Goal: Submit feedback/report problem: Submit feedback/report problem

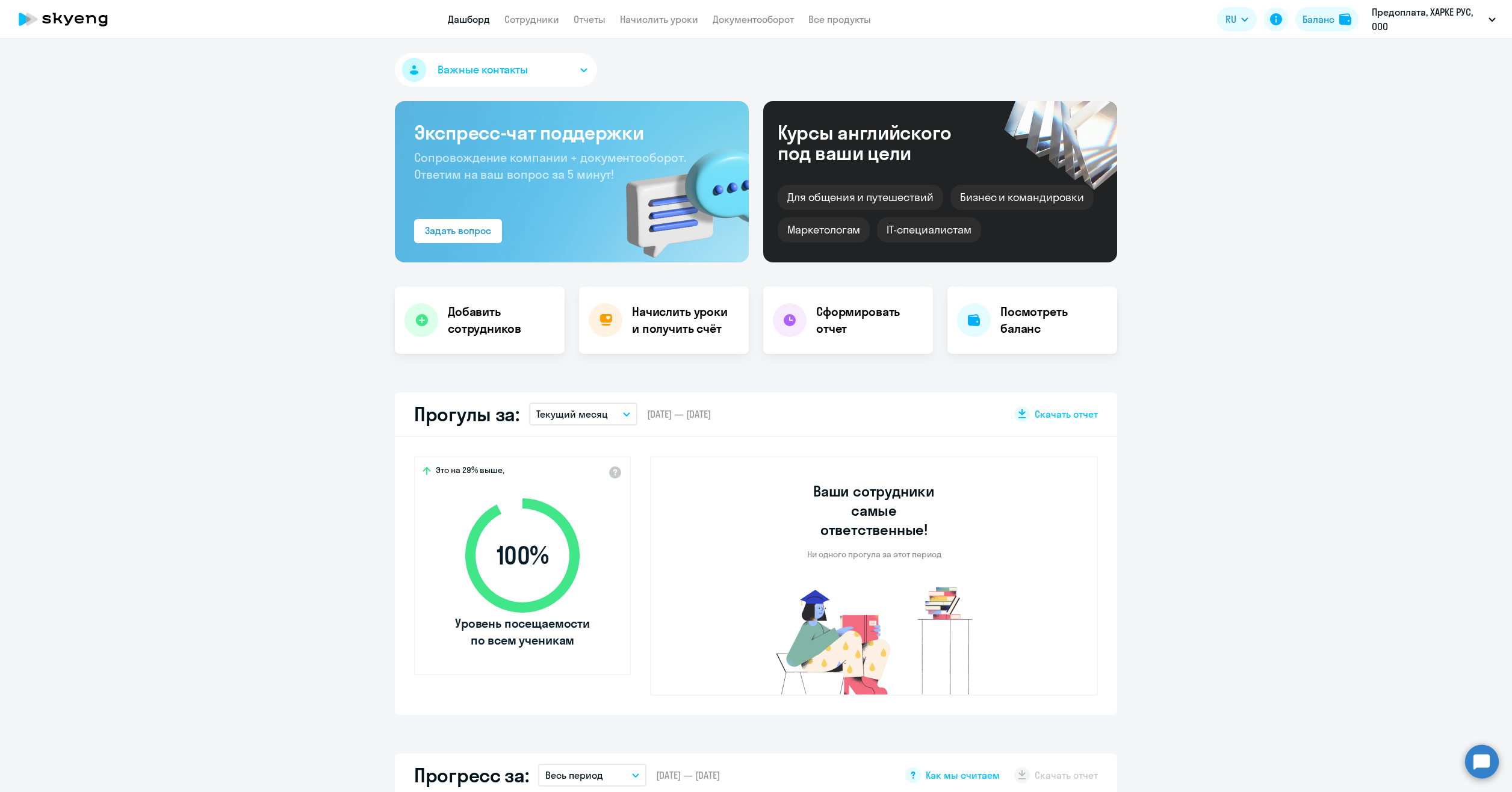
select select "30"
click at [663, 18] on link "Начислить уроки" at bounding box center [659, 19] width 78 height 12
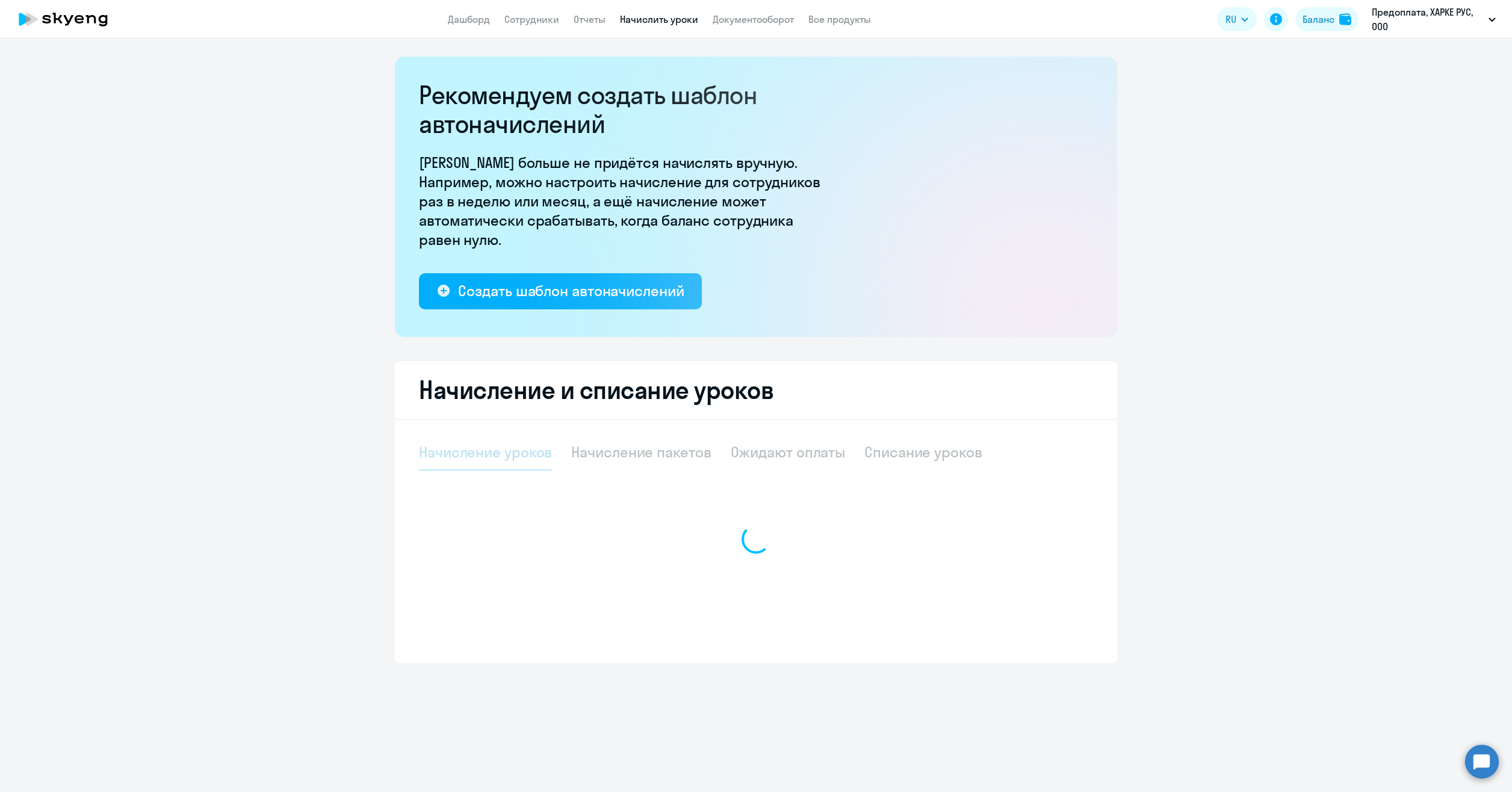
select select "10"
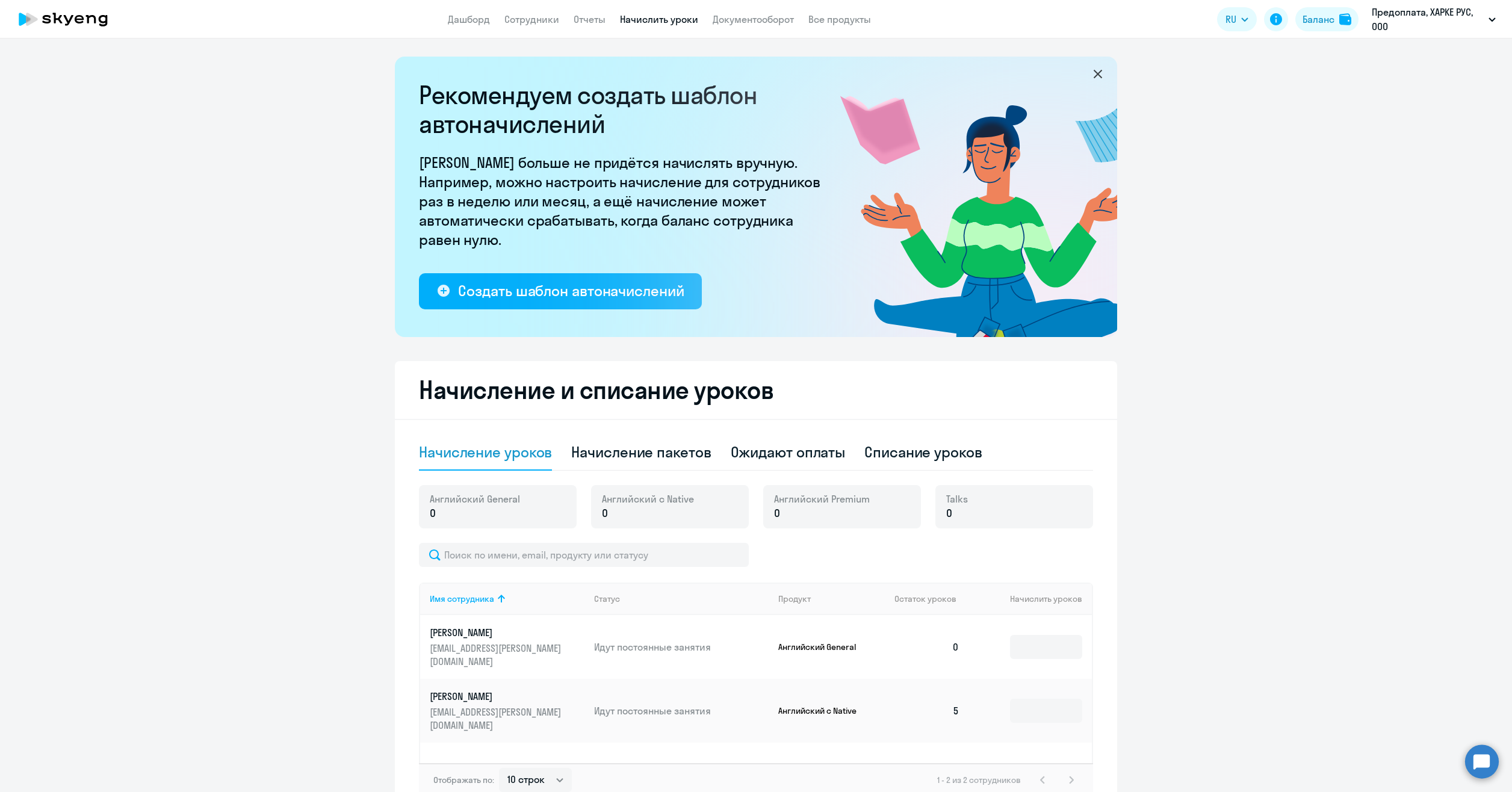
click at [665, 454] on div "Начисление пакетов" at bounding box center [641, 452] width 140 height 19
select select "10"
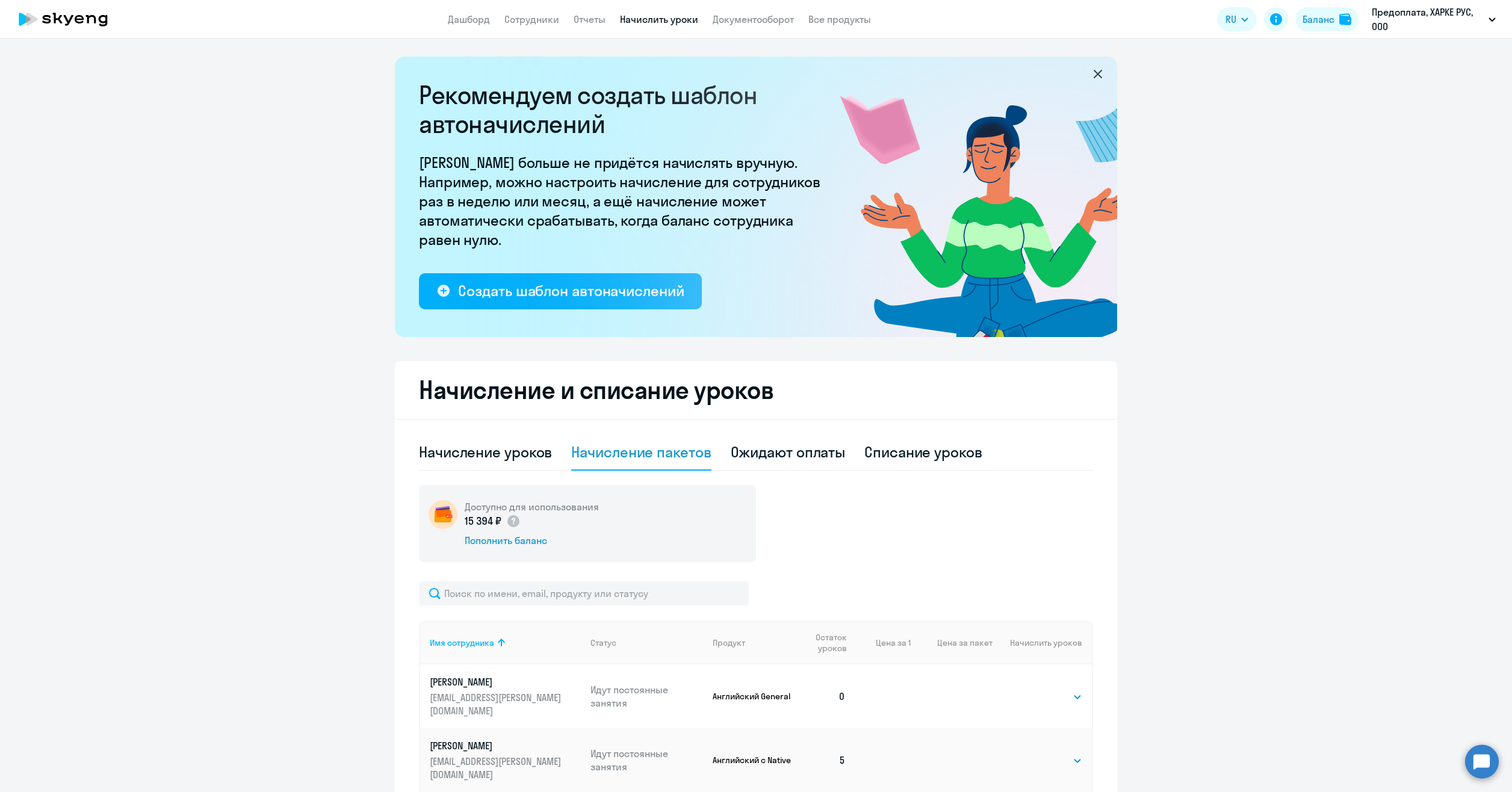
scroll to position [60, 0]
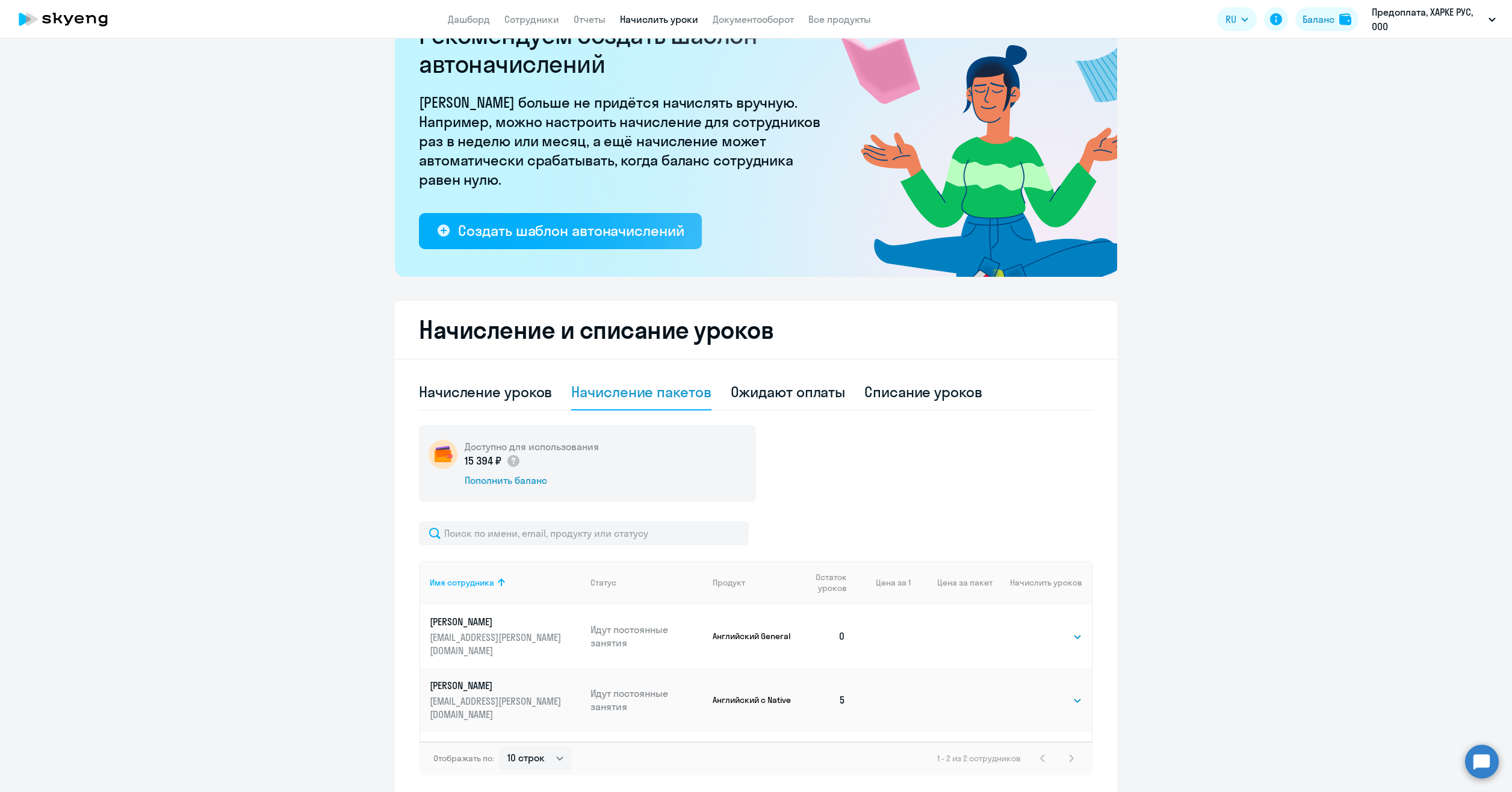
click at [1061, 693] on select "Выбрать 4 8 16 32 64 96 128" at bounding box center [1058, 700] width 50 height 14
click at [1033, 693] on select "Выбрать 4 8 16 32 64 96 128" at bounding box center [1058, 700] width 50 height 14
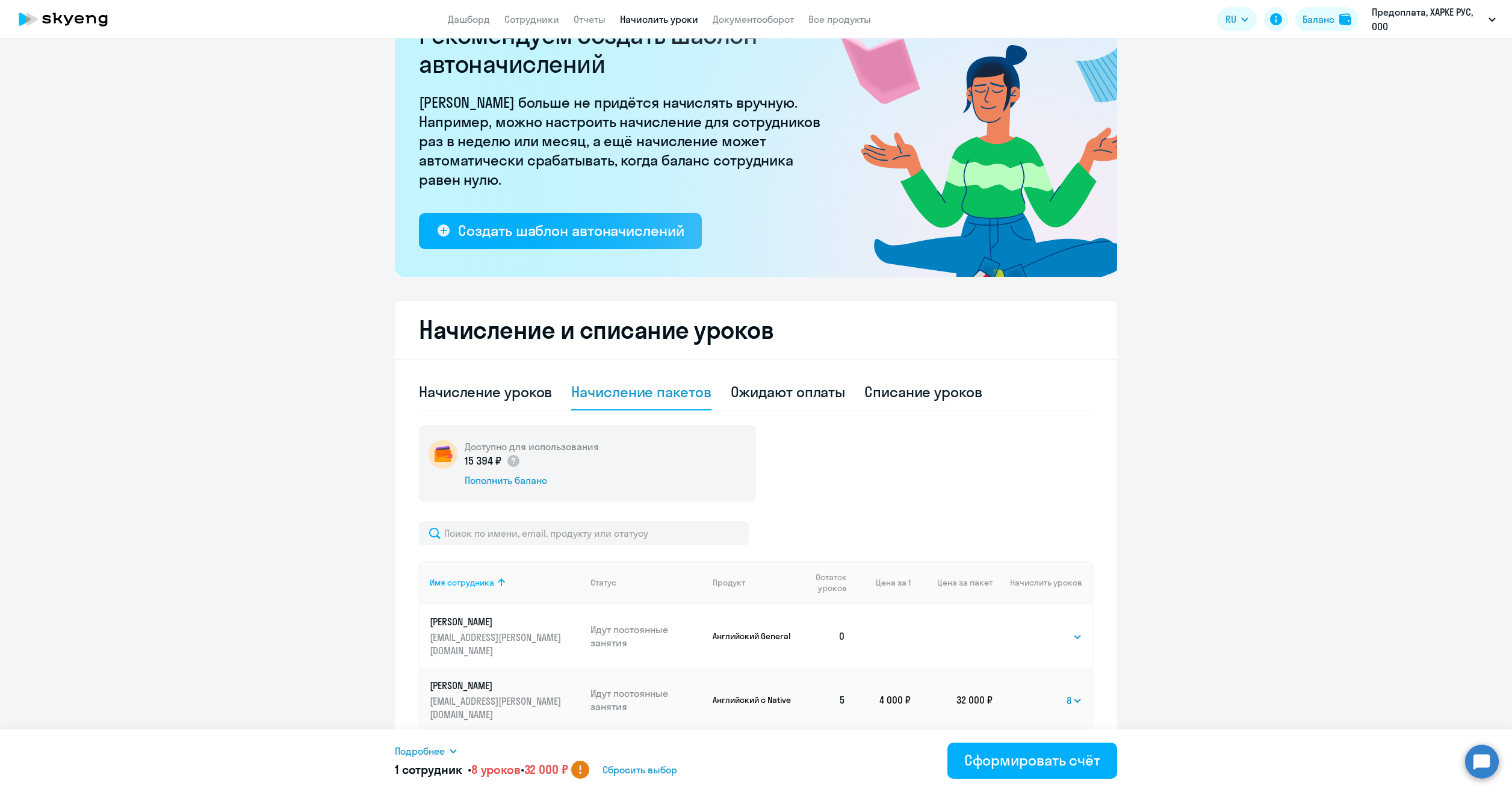
click at [1066, 693] on select "Выбрать 4 8 16 32 64 96 128" at bounding box center [1074, 700] width 15 height 14
select select "4"
click at [1066, 693] on select "Выбрать 4 8 16 32 64 96 128" at bounding box center [1074, 700] width 15 height 14
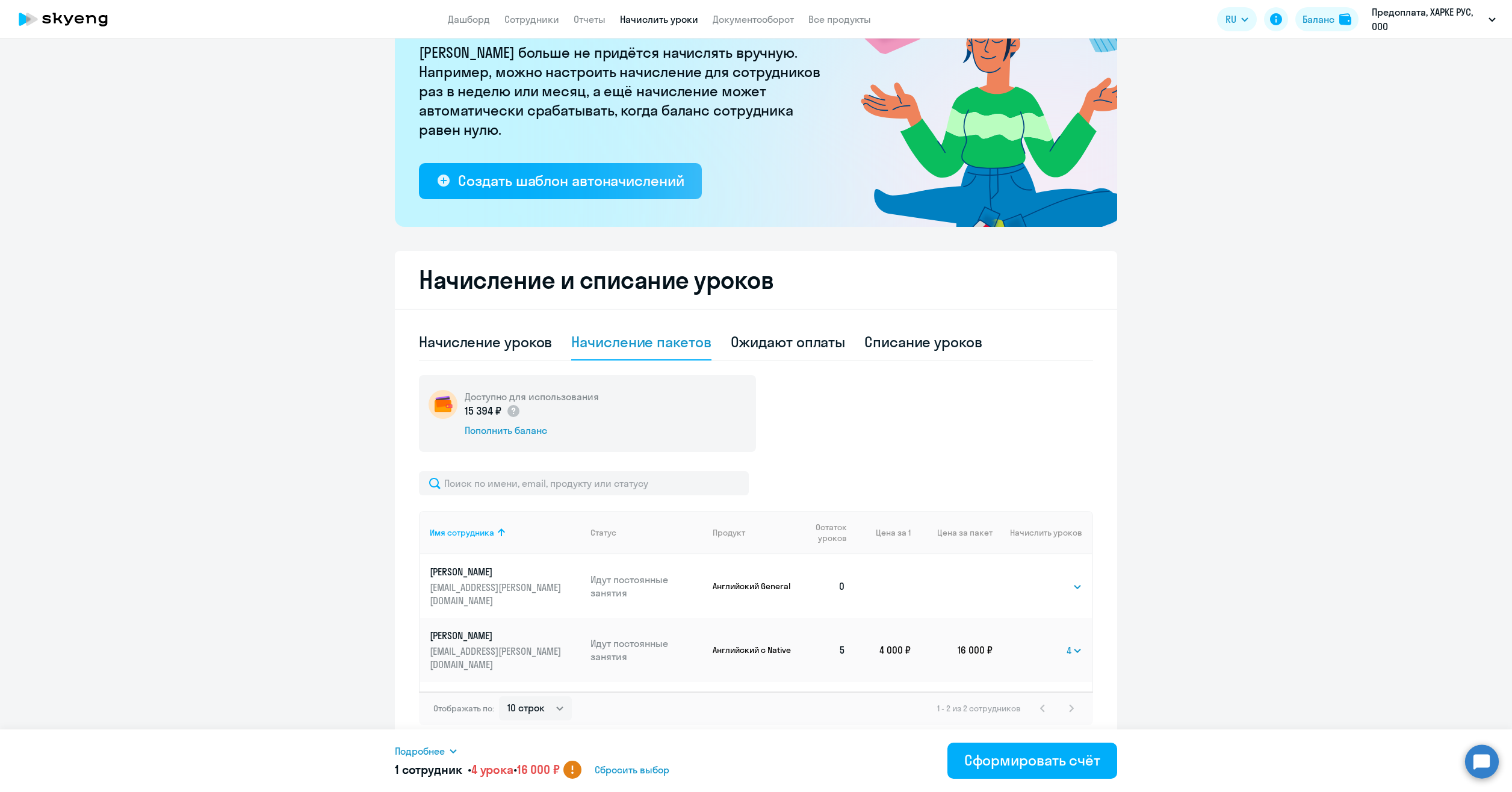
scroll to position [111, 0]
click at [1298, 449] on ng-component "Рекомендуем создать шаблон автоначислений Уроки больше не придётся начислять вр…" at bounding box center [756, 345] width 1512 height 798
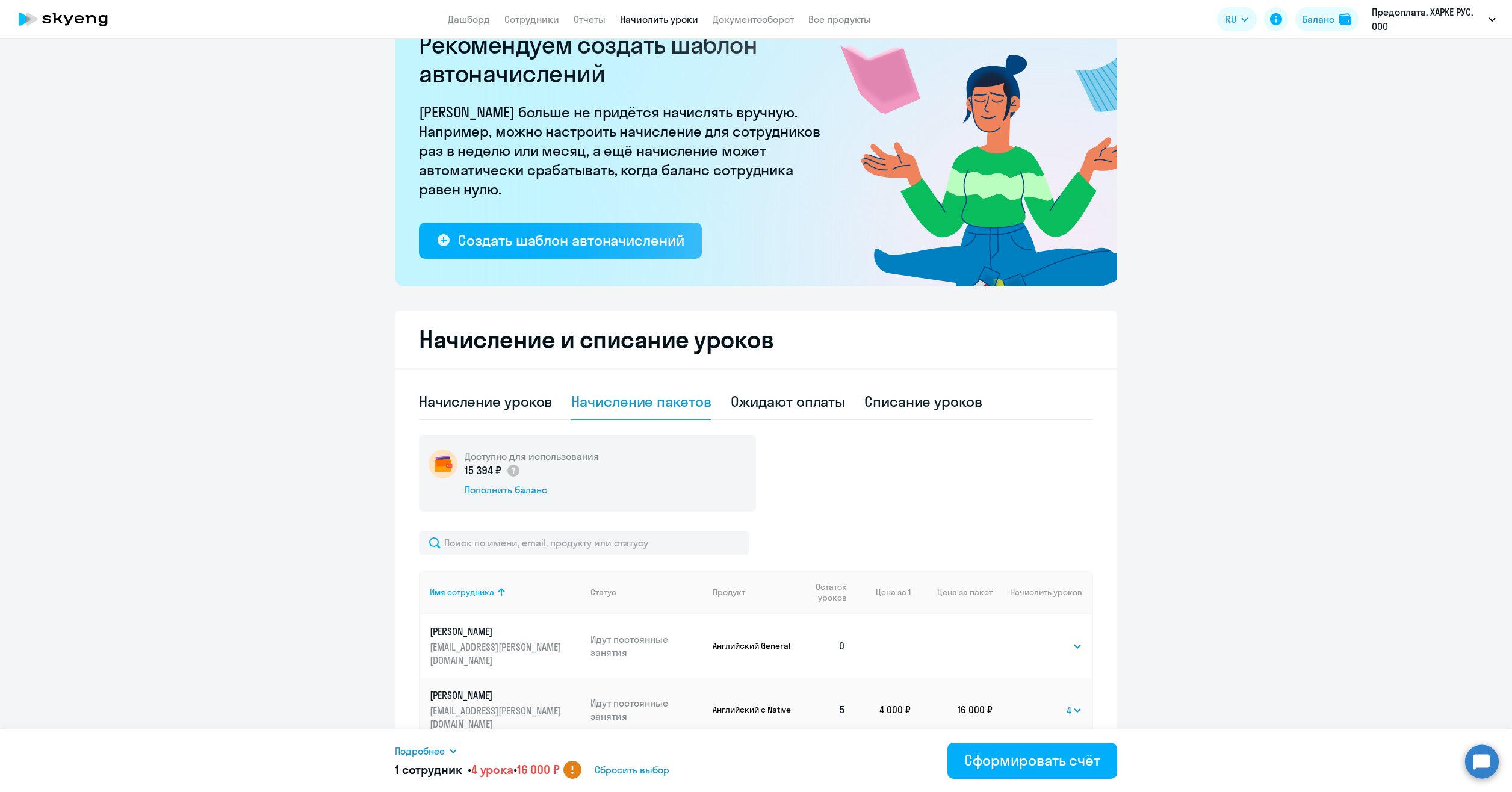
scroll to position [51, 0]
click at [496, 407] on div "Начисление уроков" at bounding box center [485, 401] width 133 height 19
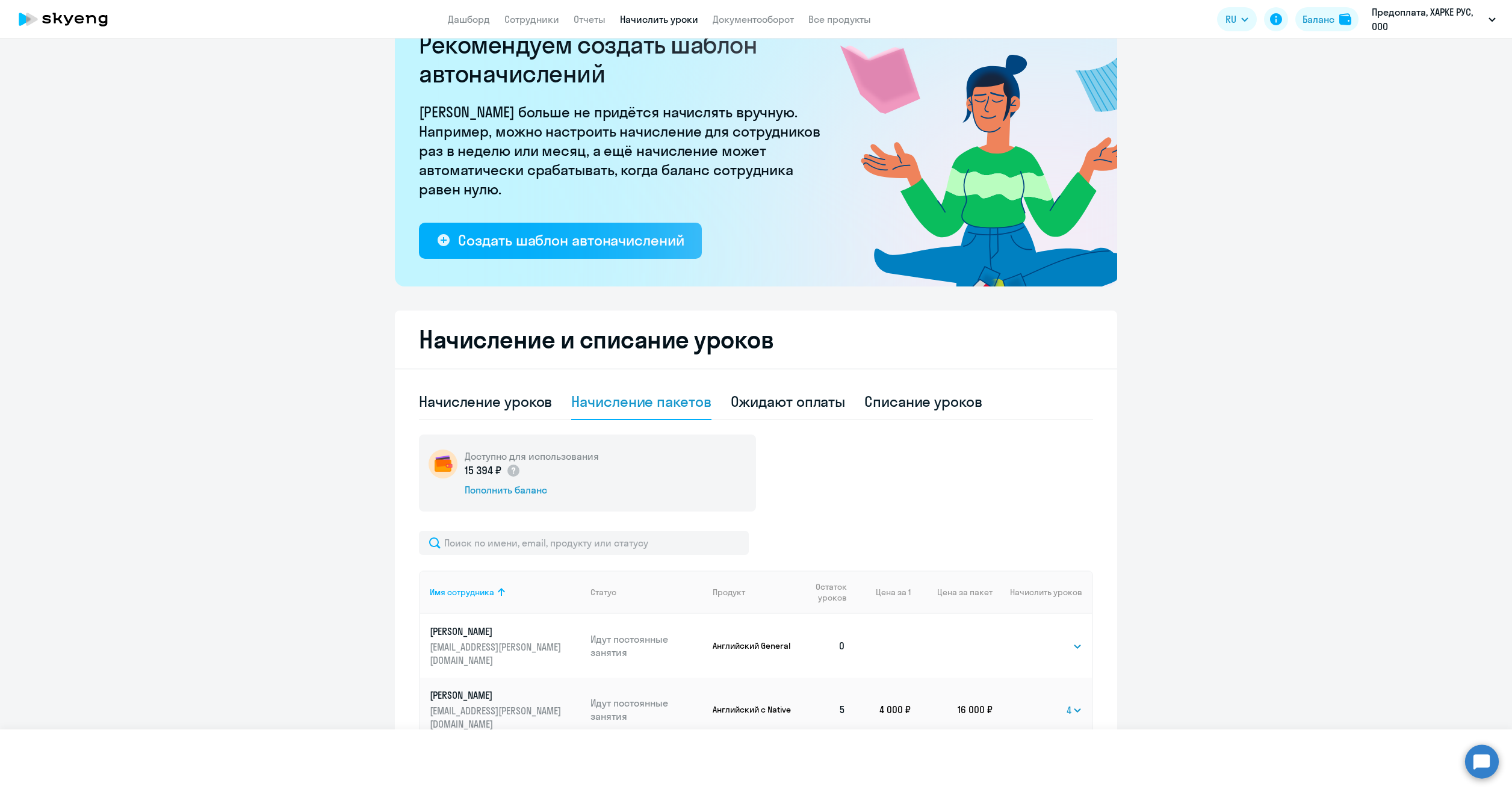
select select "10"
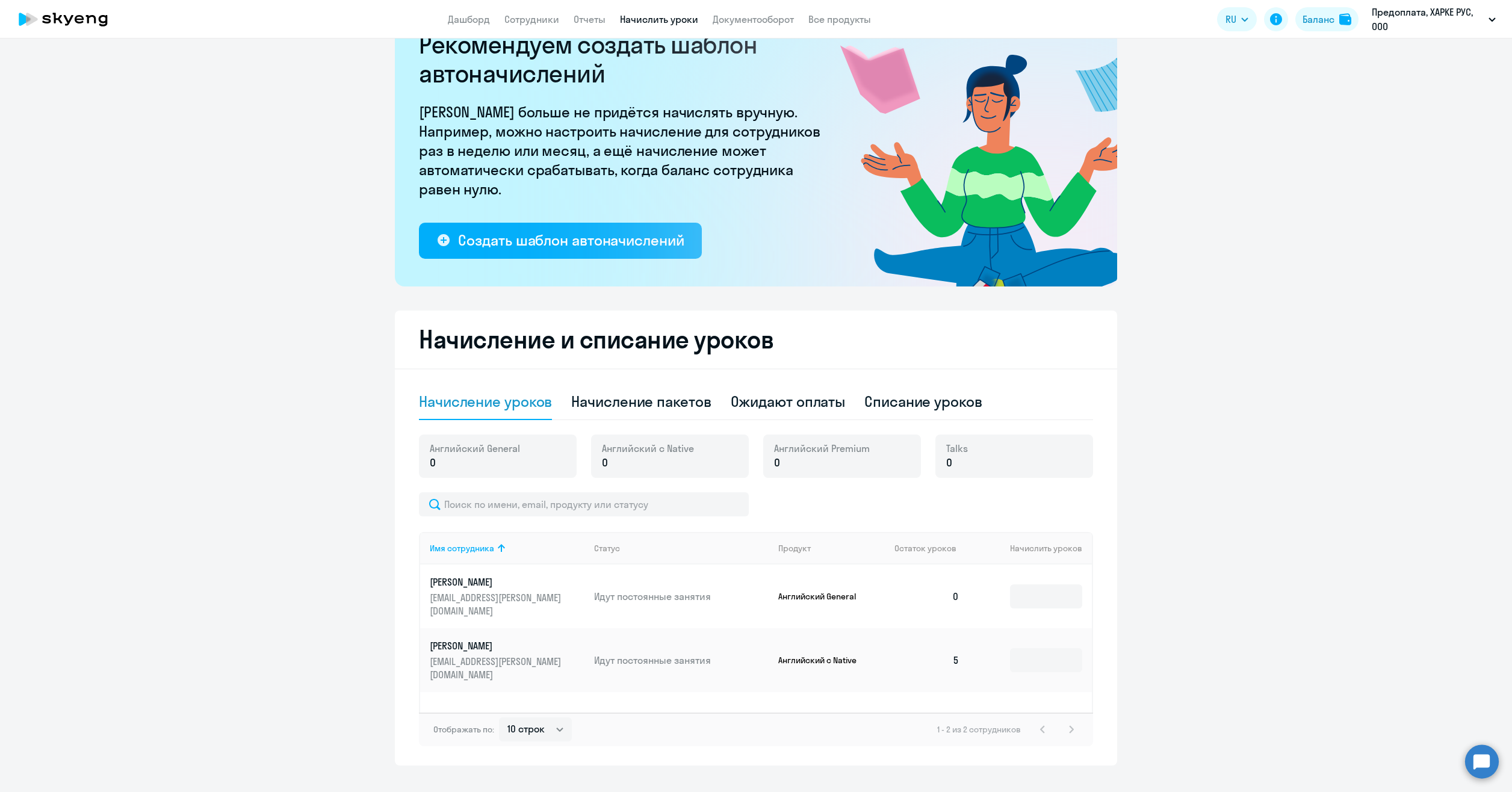
click at [619, 397] on div "Начисление пакетов" at bounding box center [641, 401] width 140 height 19
select select "10"
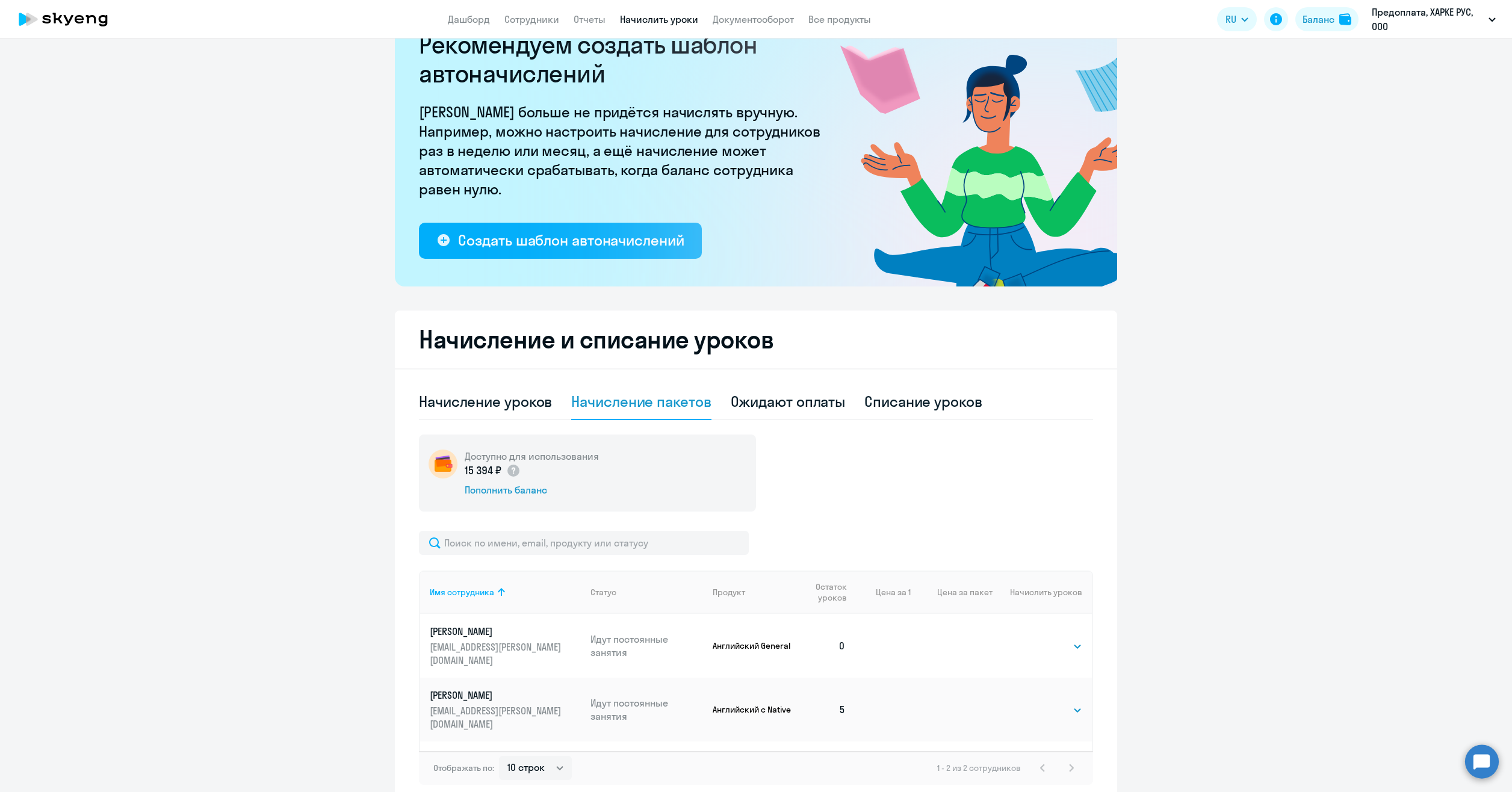
click at [757, 401] on div "Ожидают оплаты" at bounding box center [788, 401] width 115 height 19
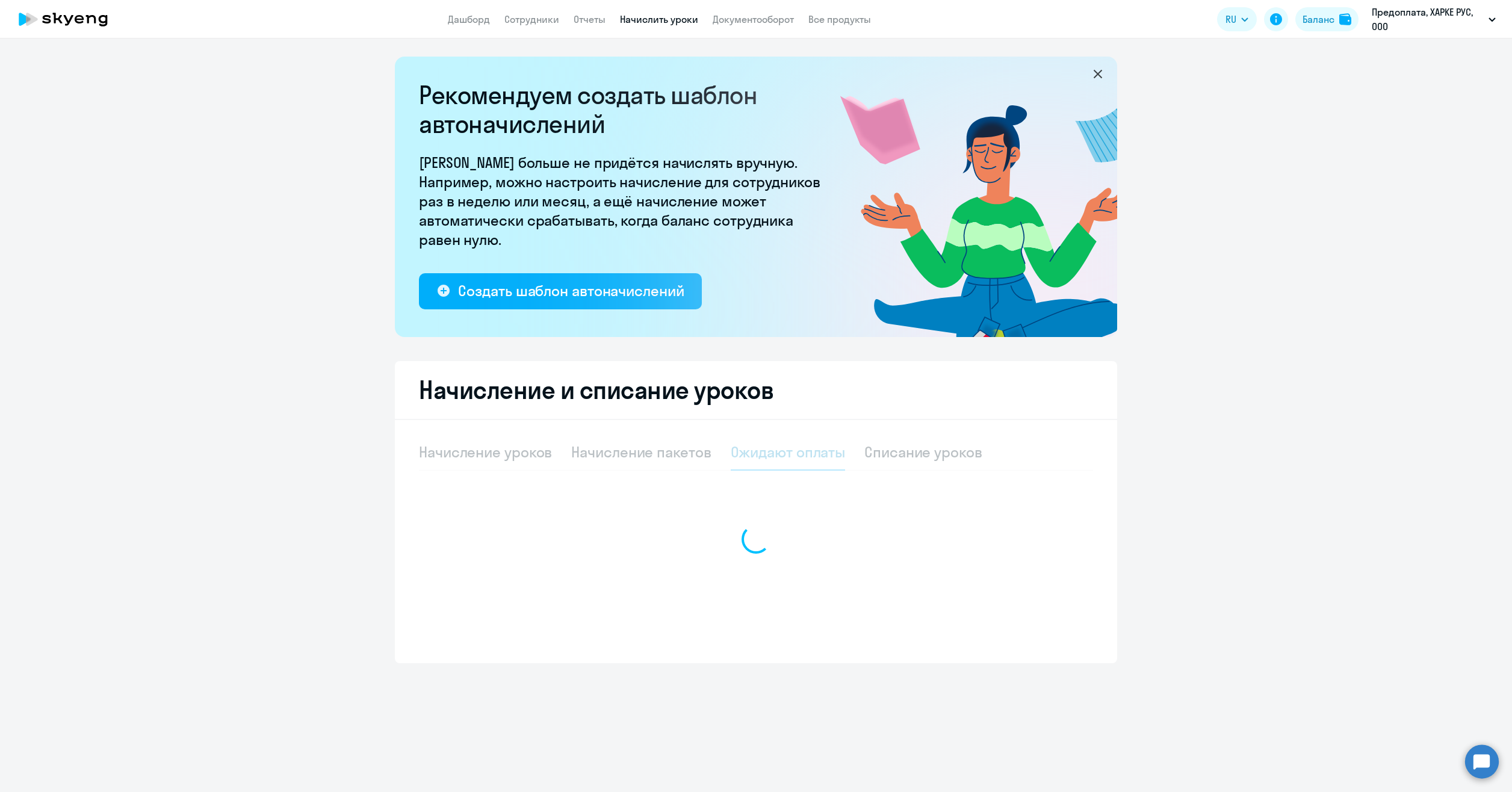
scroll to position [0, 0]
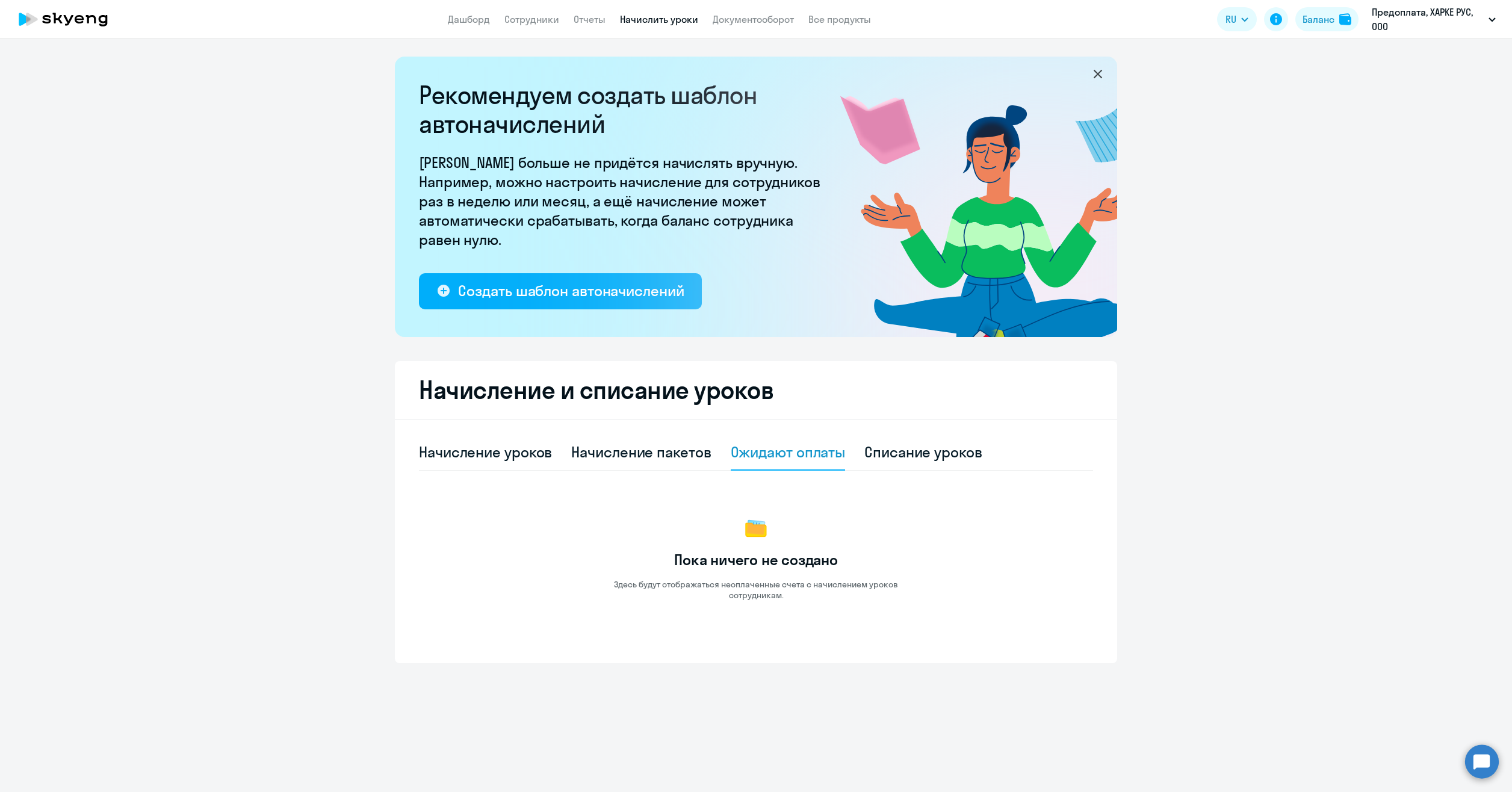
click at [738, 13] on link "Документооборот" at bounding box center [753, 19] width 81 height 12
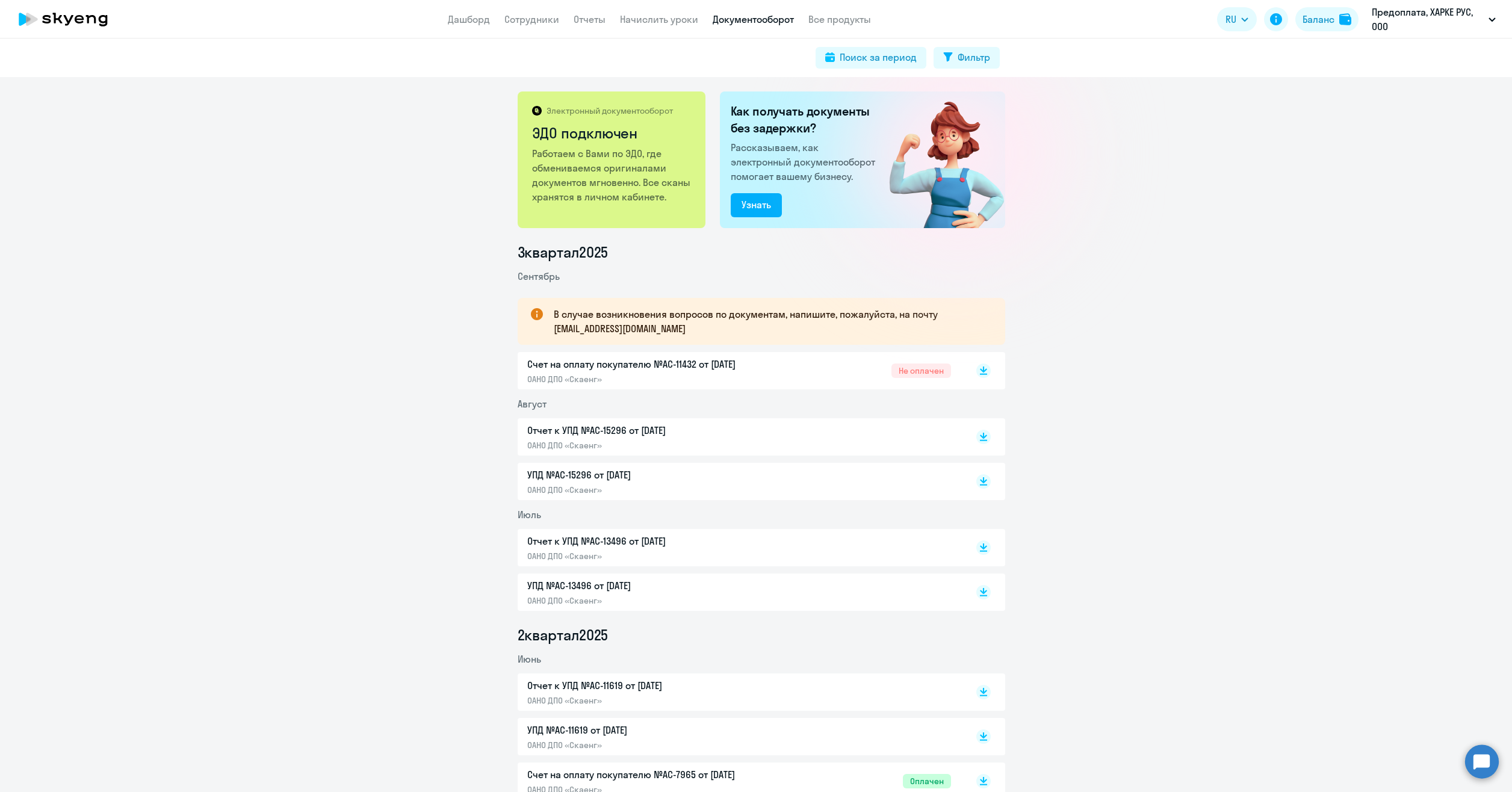
click at [697, 372] on div "Счет на оплату покупателю №AC-11432 от [DATE] ОАНО ДПО «Скаенг»" at bounding box center [654, 371] width 253 height 28
click at [917, 377] on span "Не оплачен" at bounding box center [921, 370] width 59 height 14
click at [1489, 751] on circle at bounding box center [1482, 761] width 33 height 33
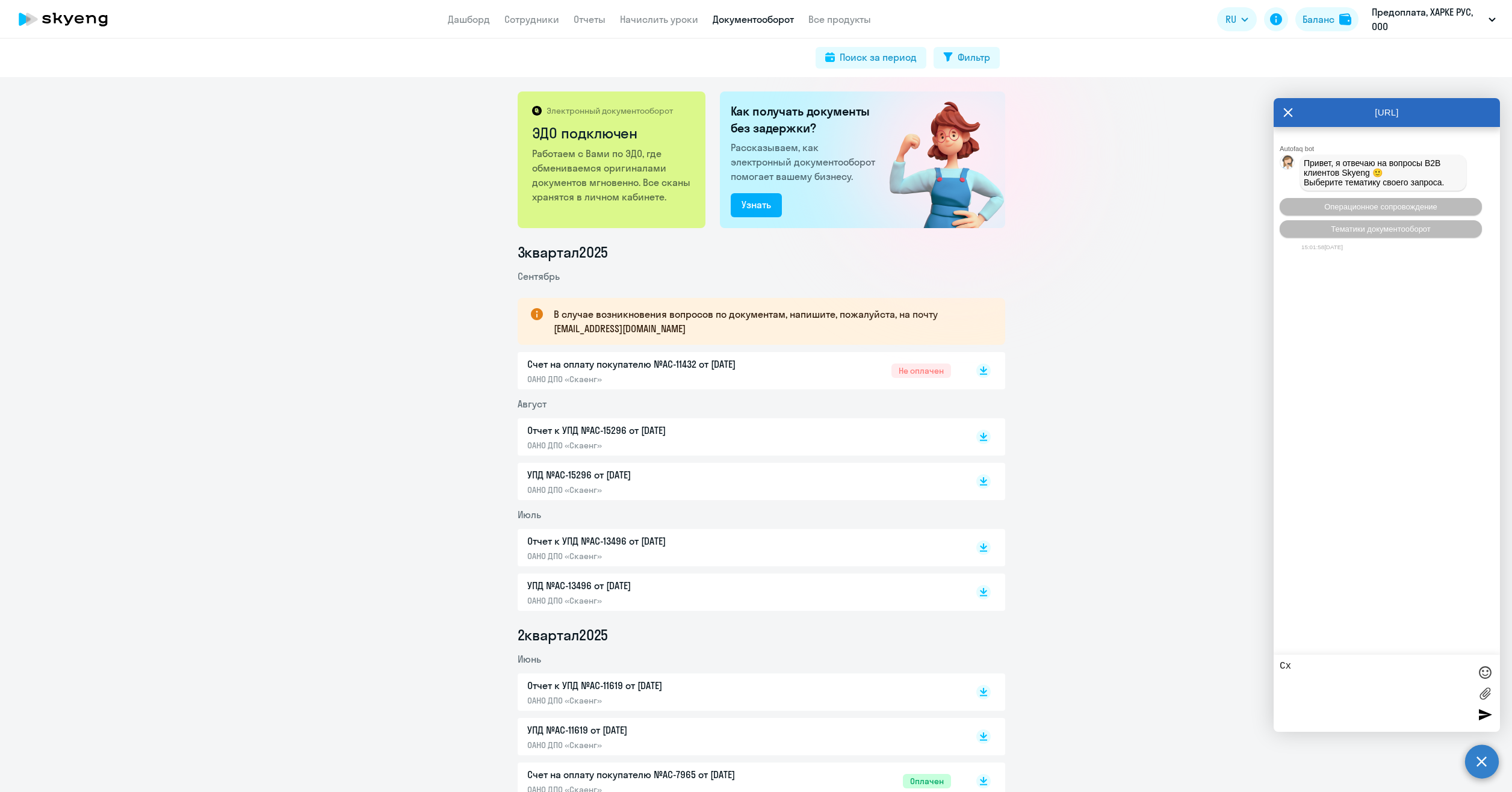
type textarea "C"
type textarea "Счет АС-11432 был оплачен, но в системе он висит как не оплаченный ?"
click at [1486, 715] on div at bounding box center [1485, 714] width 18 height 18
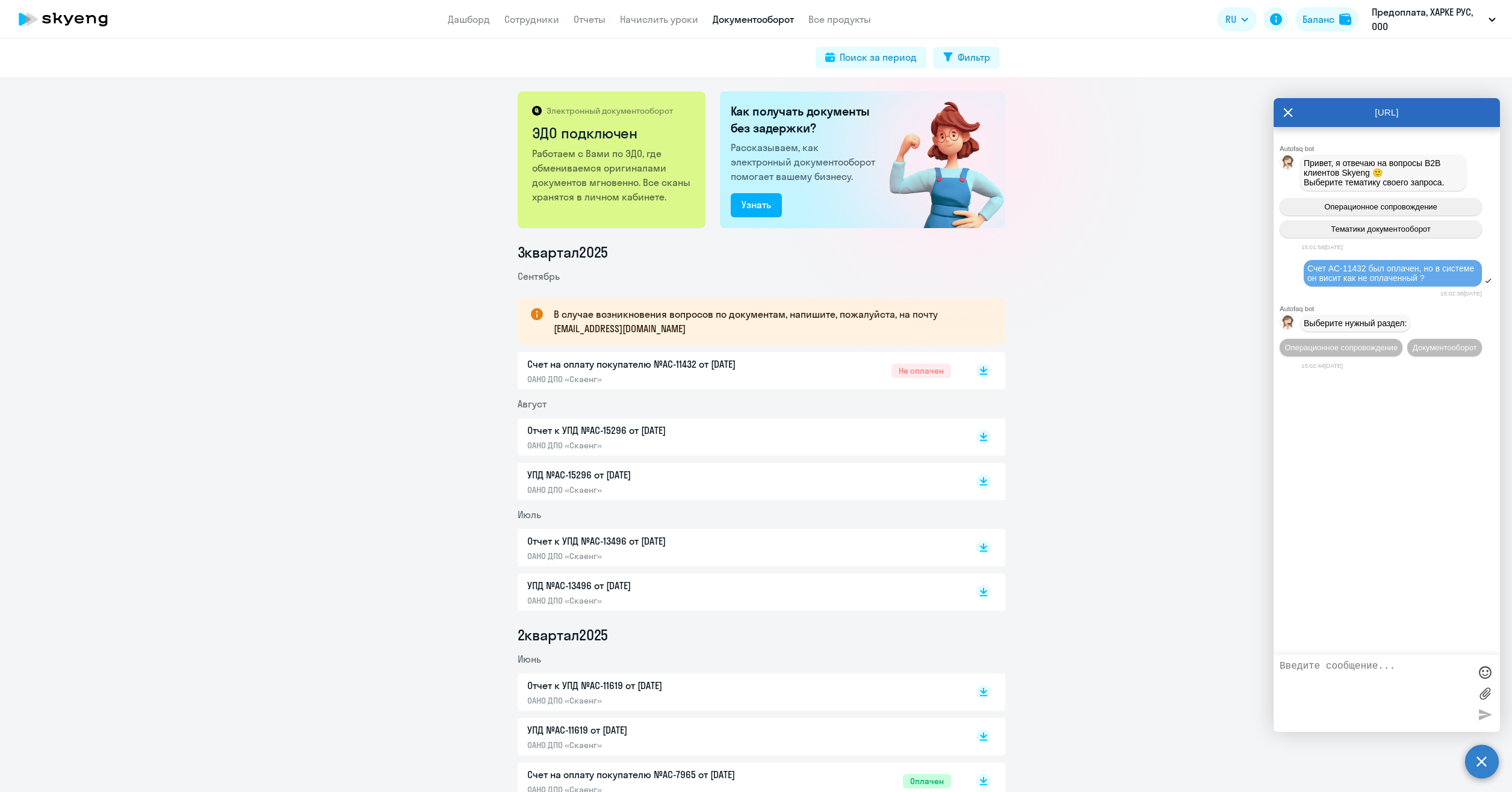
click at [1435, 351] on span "Документооборот" at bounding box center [1445, 347] width 64 height 9
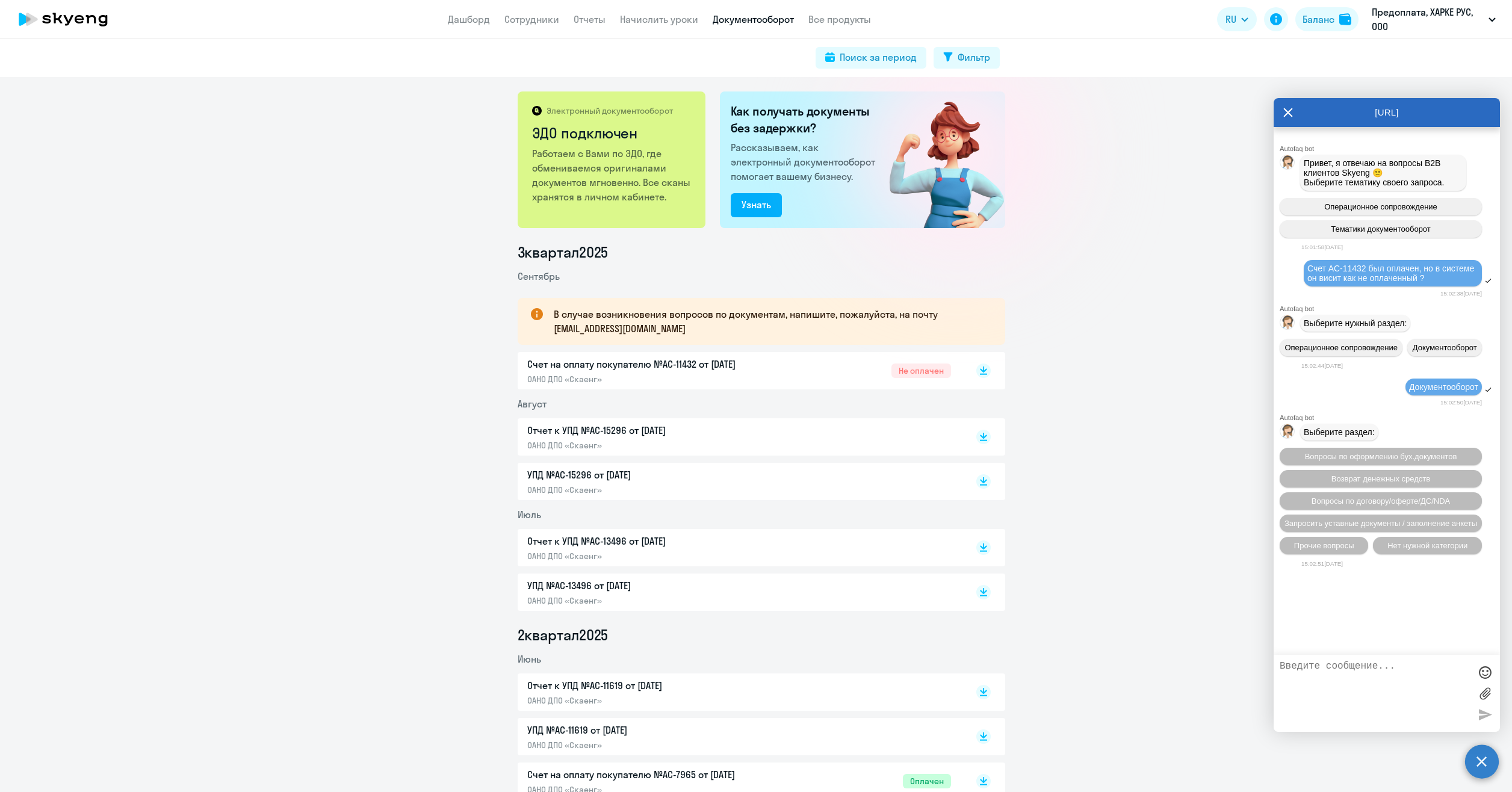
click at [1367, 350] on span "Операционное сопровождение" at bounding box center [1341, 347] width 113 height 9
click at [1339, 544] on span "Прочие вопросы" at bounding box center [1324, 545] width 60 height 9
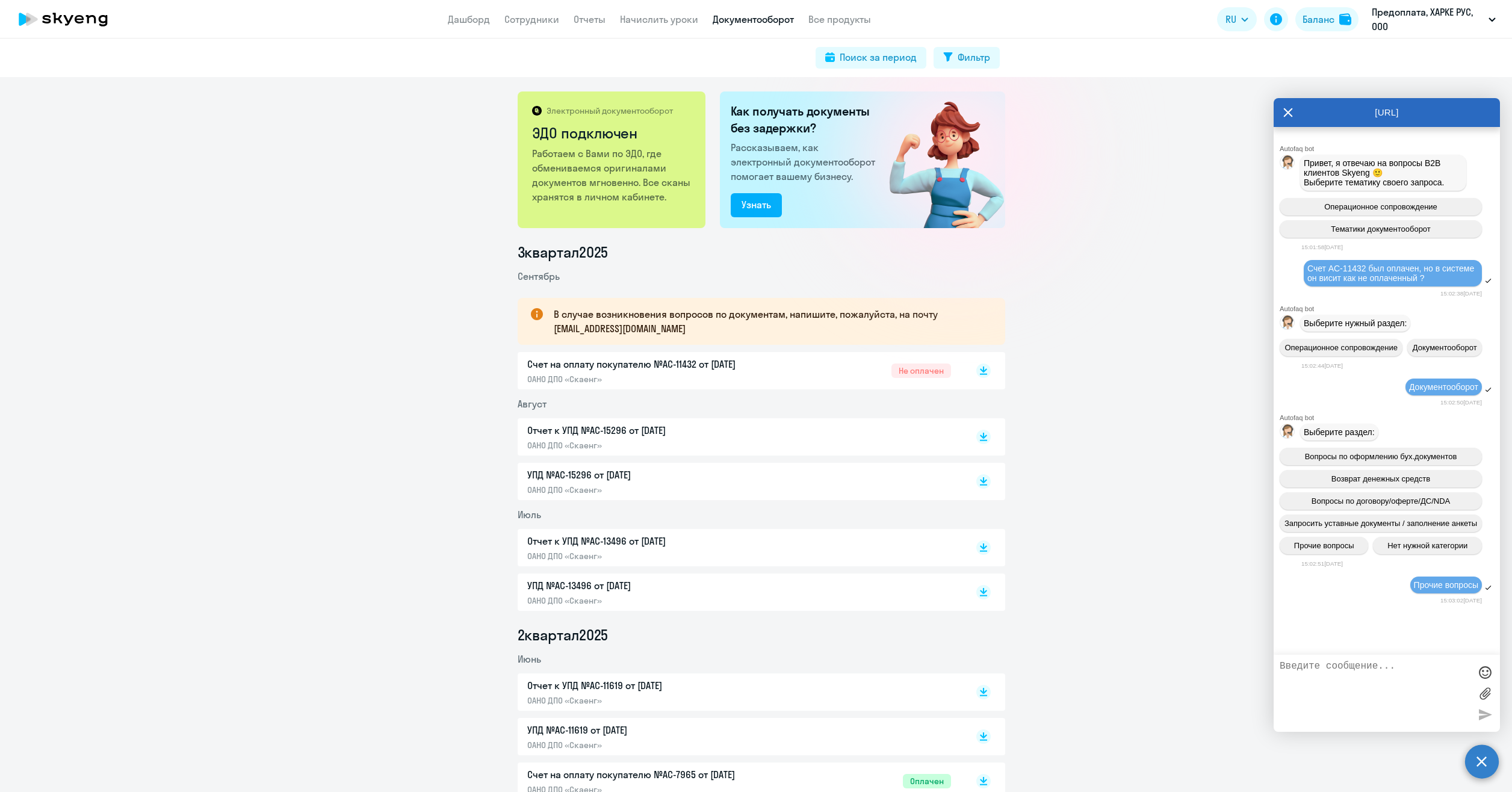
scroll to position [165, 0]
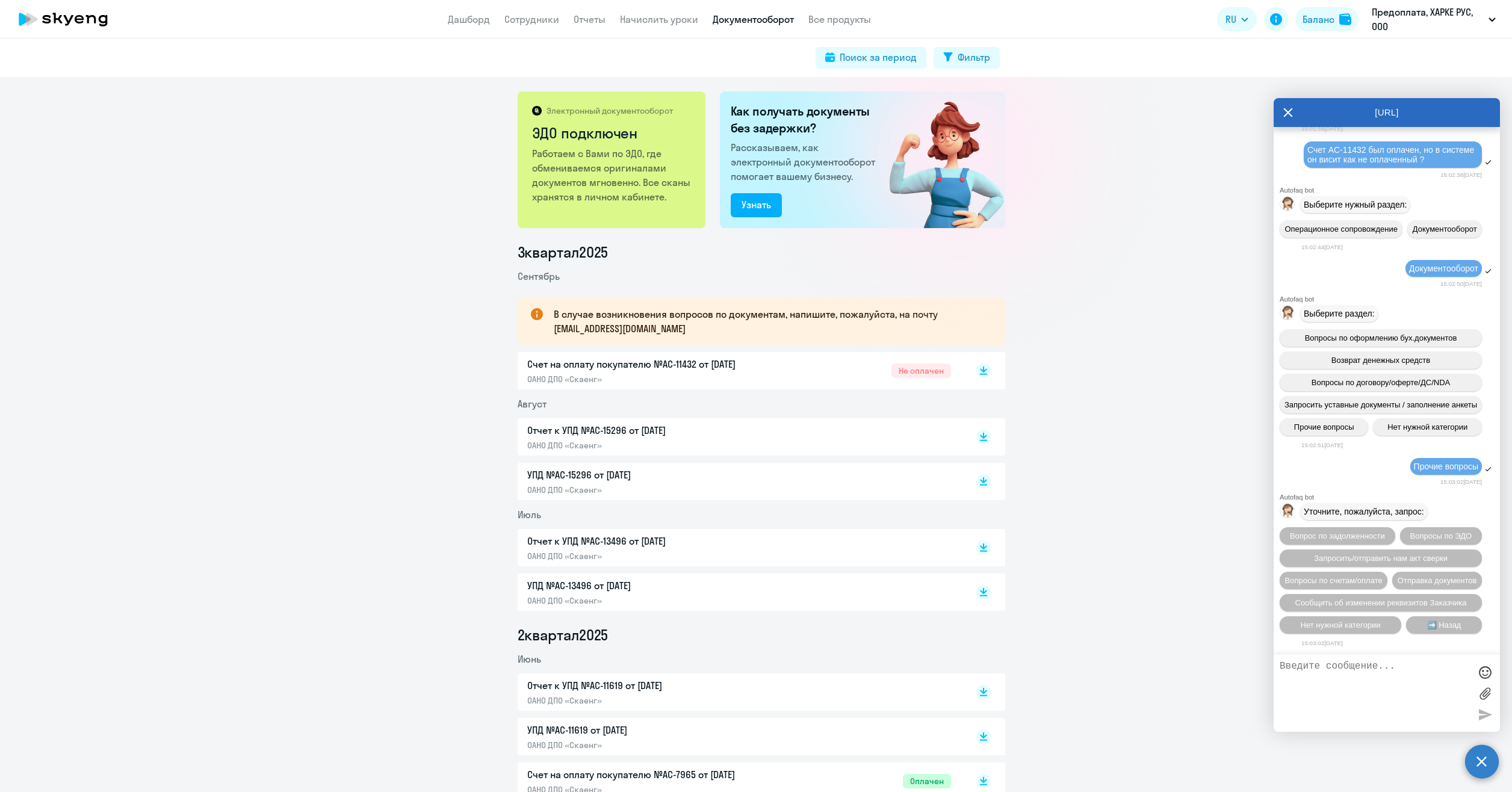
click at [1388, 572] on button "Вопросы по счетам/оплате" at bounding box center [1334, 580] width 108 height 17
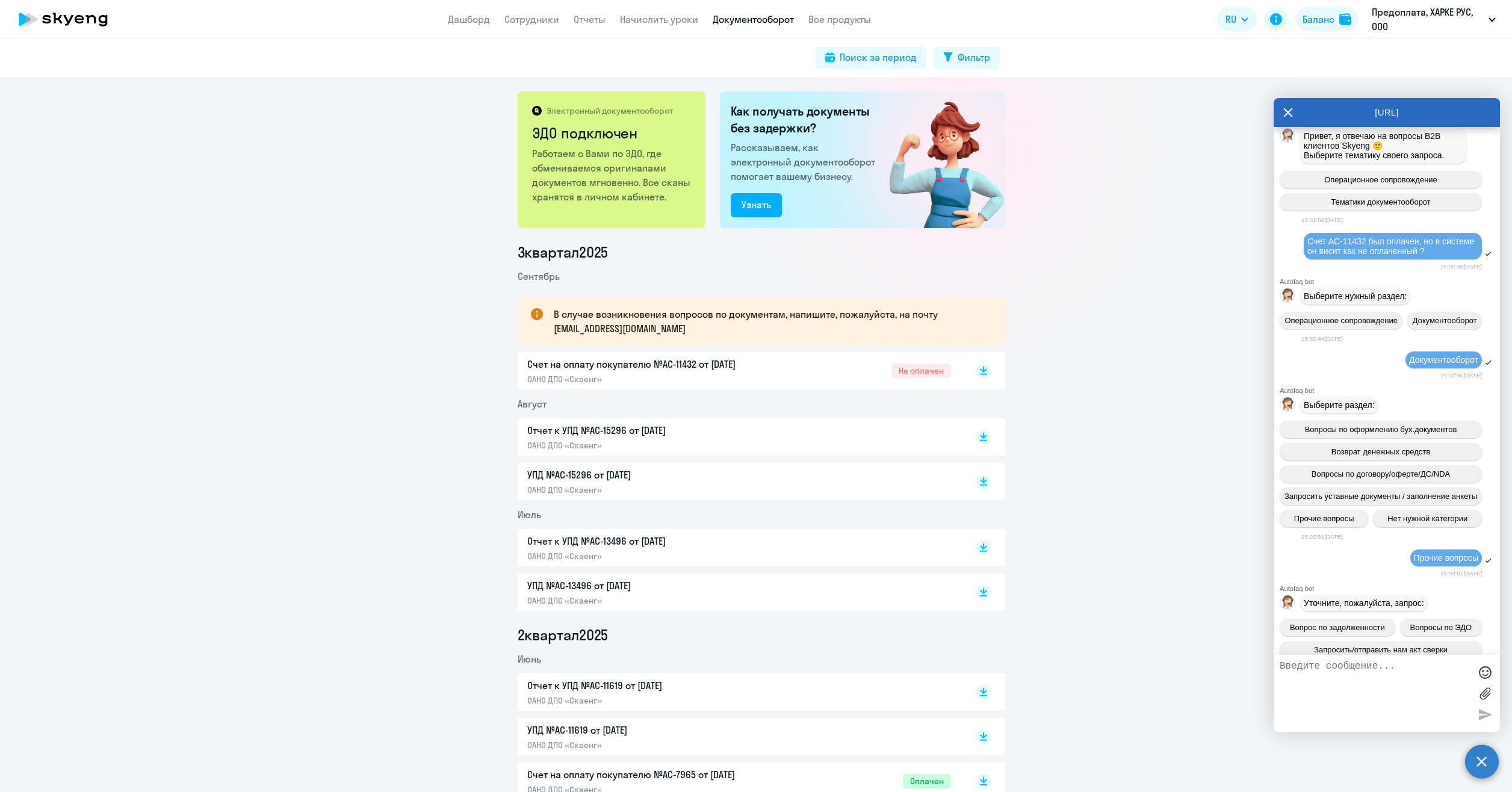
scroll to position [0, 0]
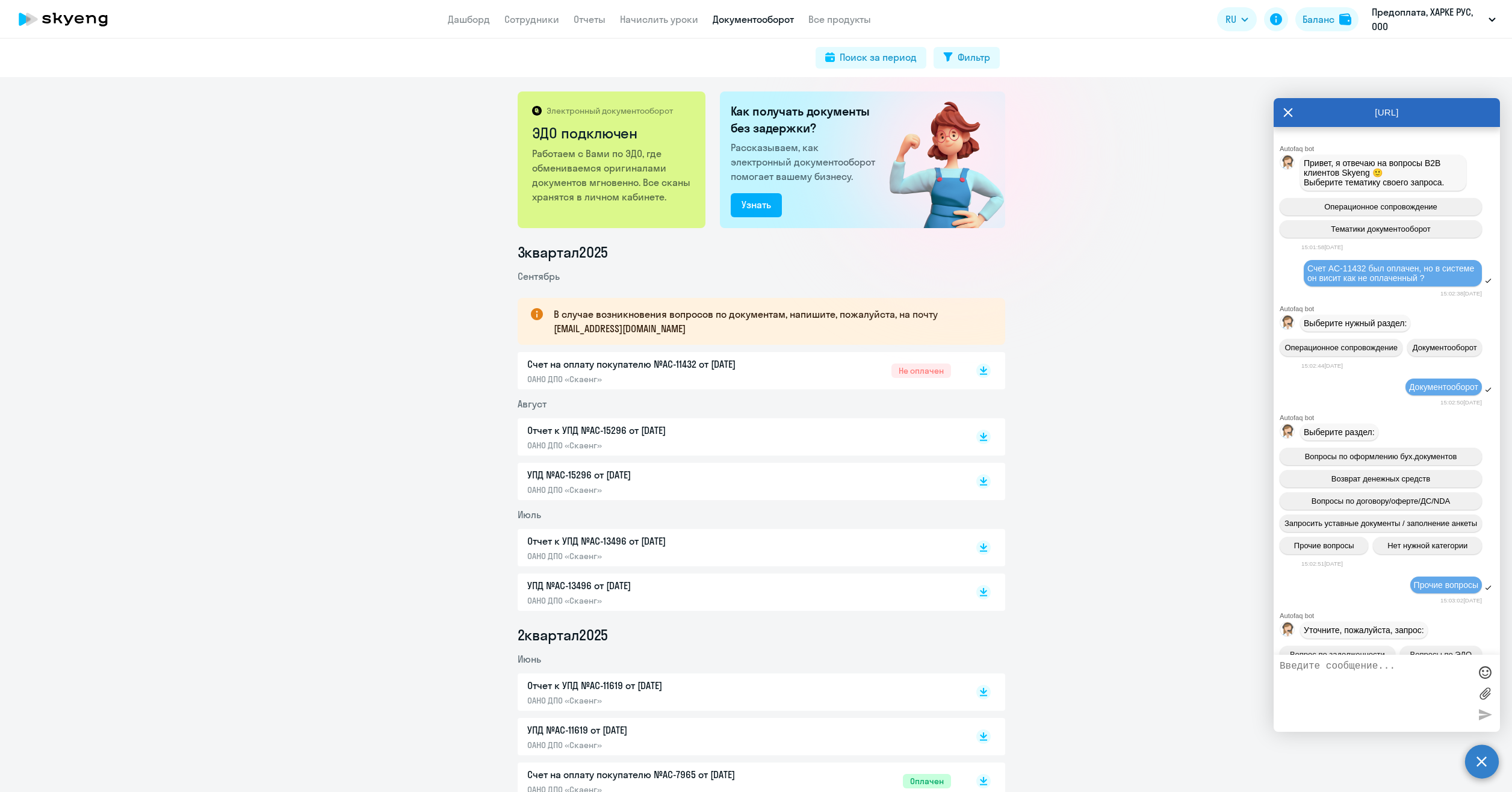
click at [1376, 269] on span "Счет АС-11432 был оплачен, но в системе он висит как не оплаченный ?" at bounding box center [1392, 273] width 169 height 19
drag, startPoint x: 1310, startPoint y: 270, endPoint x: 1471, endPoint y: 279, distance: 161.3
click at [1471, 279] on div "Счет АС-11432 был оплачен, но в системе он висит как не оплаченный ?" at bounding box center [1393, 273] width 178 height 27
copy span "Счет АС-11432 был оплачен, но в системе он висит как не оплаченный ?"
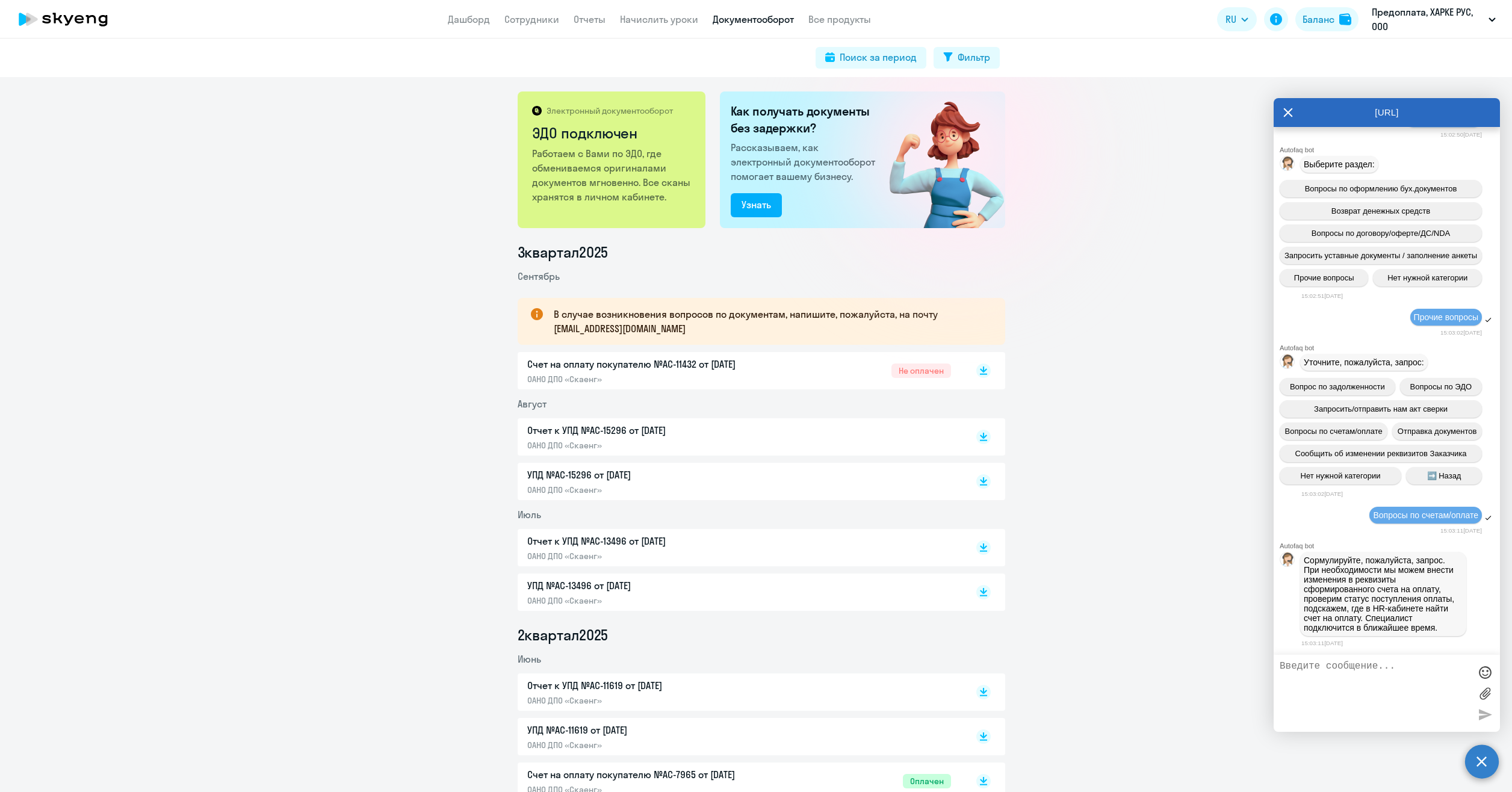
scroll to position [324, 0]
click at [1317, 671] on textarea at bounding box center [1375, 693] width 190 height 65
paste textarea "Счет АС-11432 был оплачен, но в системе он висит как не оплаченный ?"
type textarea "Счет АС-11432 был оплачен, но в системе он висит как не оплаченный ?"
click at [1484, 715] on div at bounding box center [1485, 714] width 18 height 18
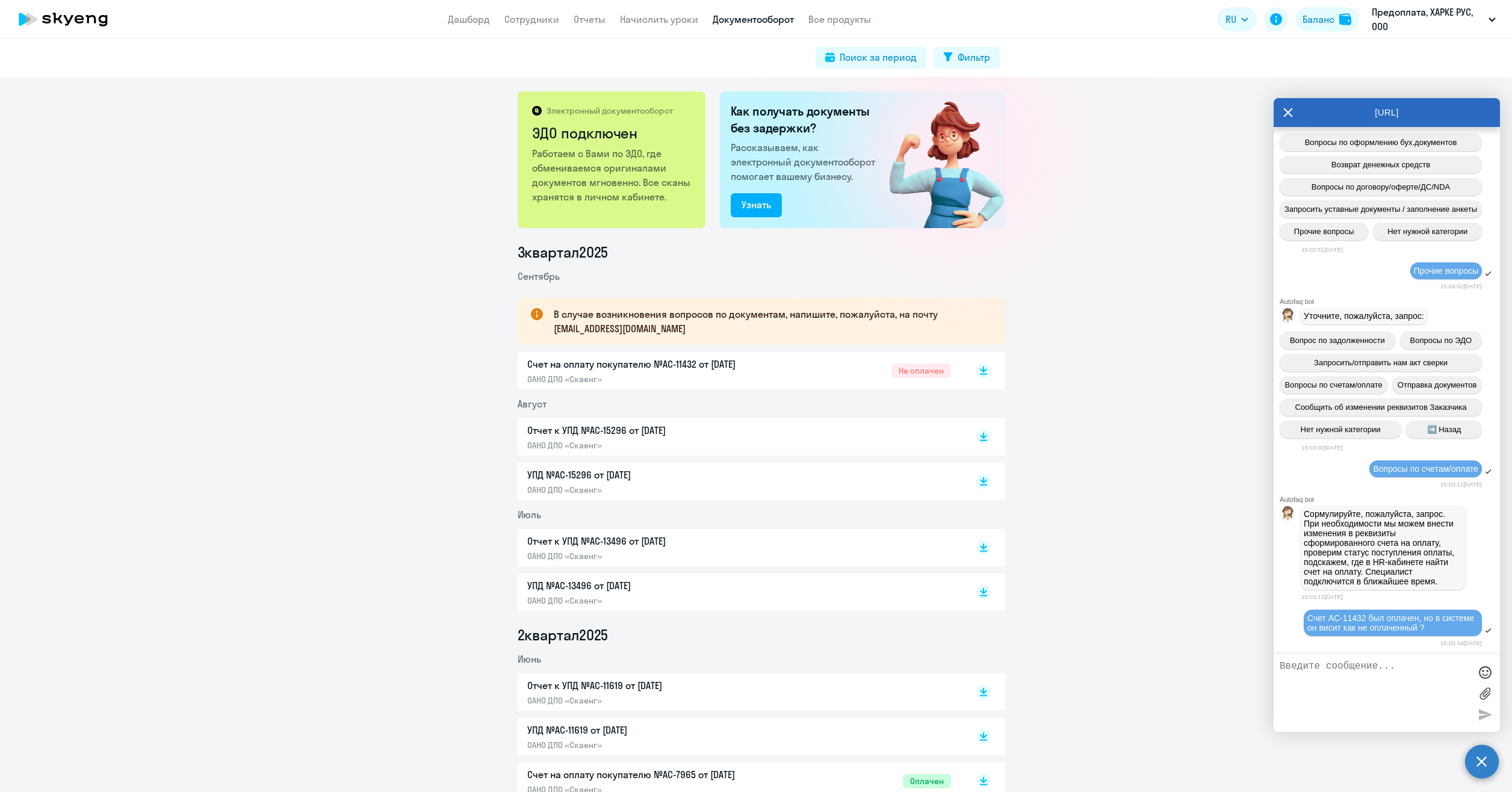
scroll to position [370, 0]
click at [1482, 696] on label at bounding box center [1485, 693] width 18 height 18
click at [0, 0] on input "file" at bounding box center [0, 0] width 0 height 0
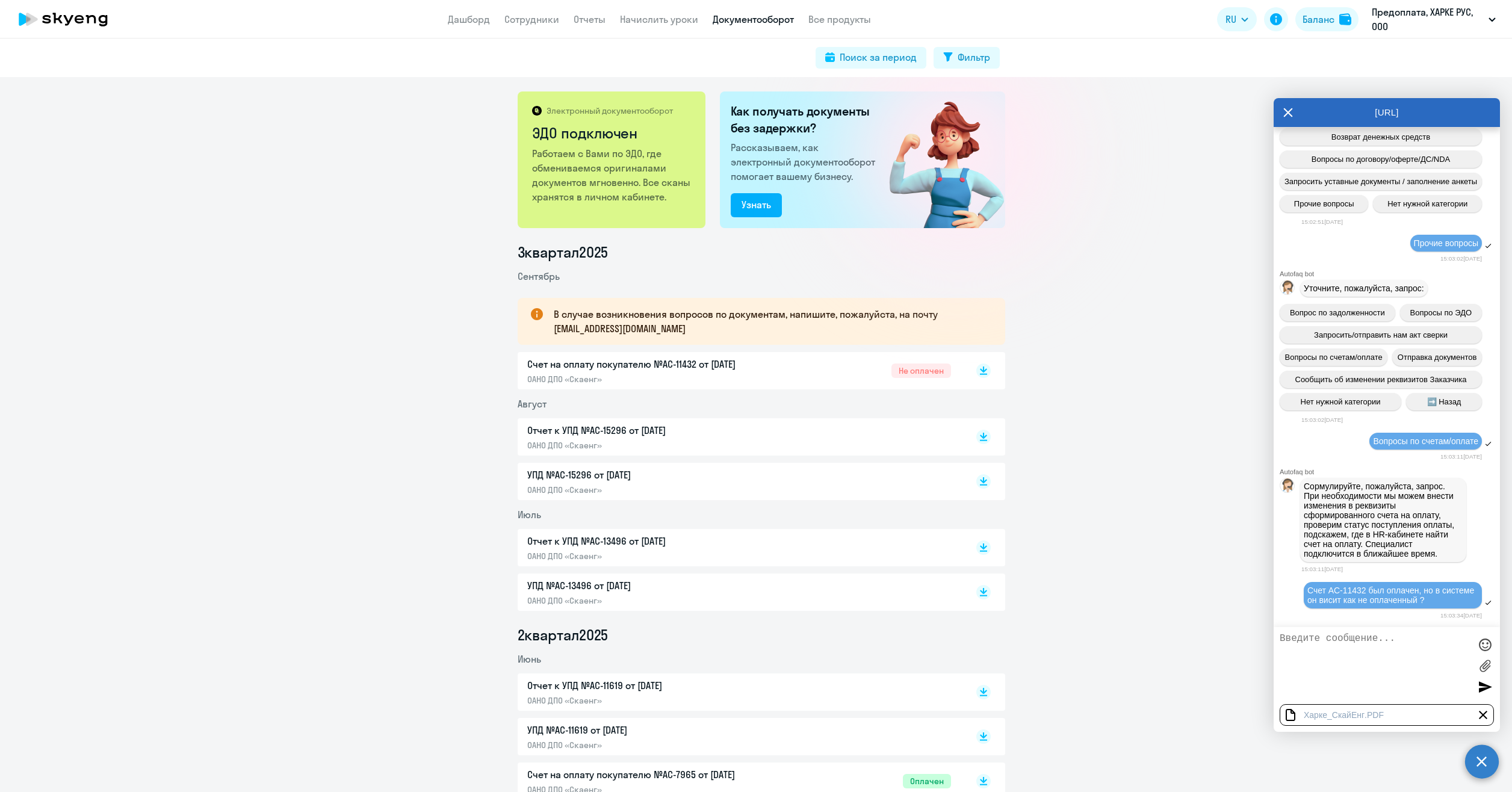
click at [1315, 660] on textarea at bounding box center [1375, 665] width 190 height 65
type textarea "Платежка в приложении"
click at [1480, 691] on div at bounding box center [1485, 686] width 18 height 18
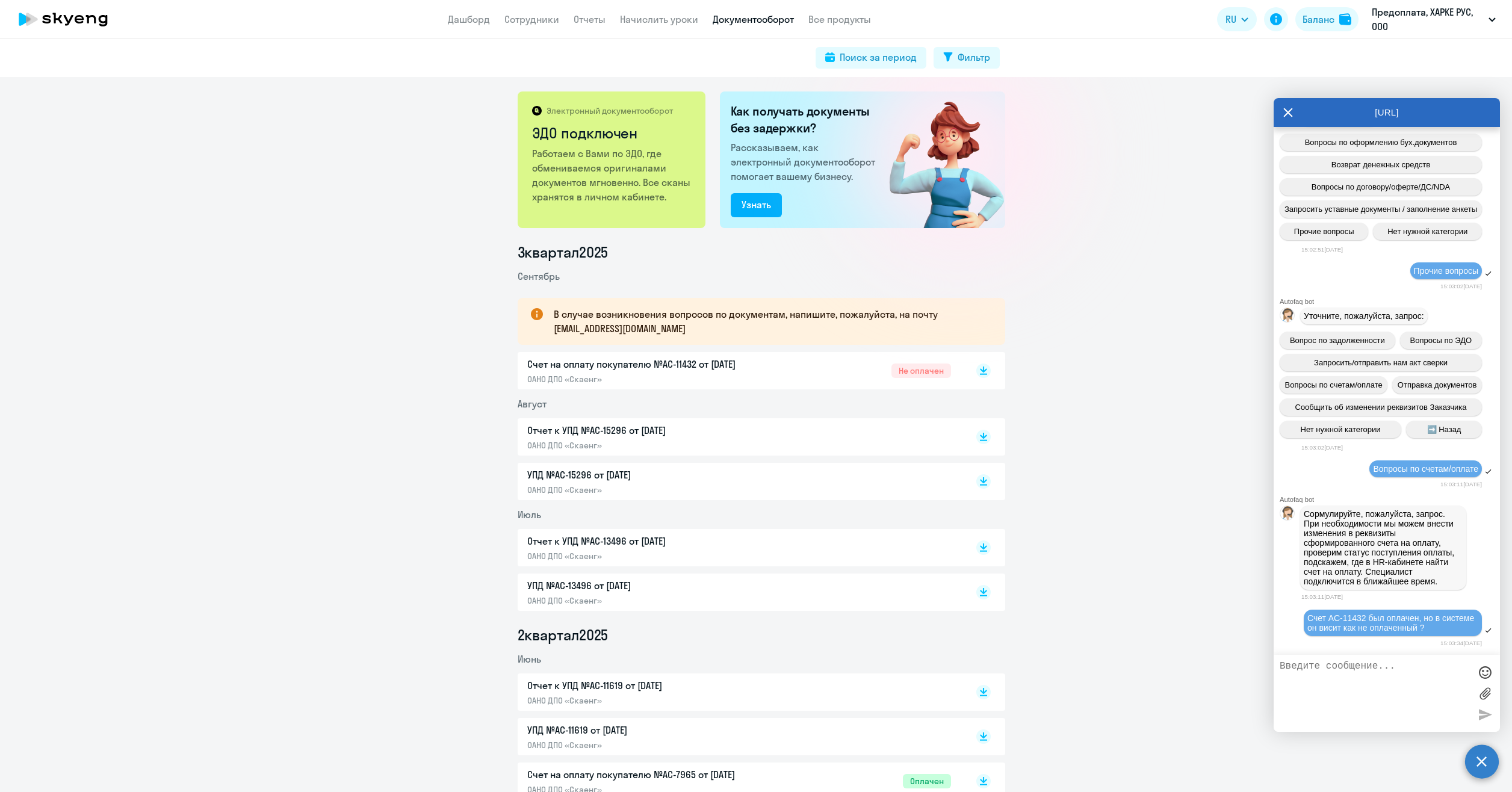
scroll to position [423, 0]
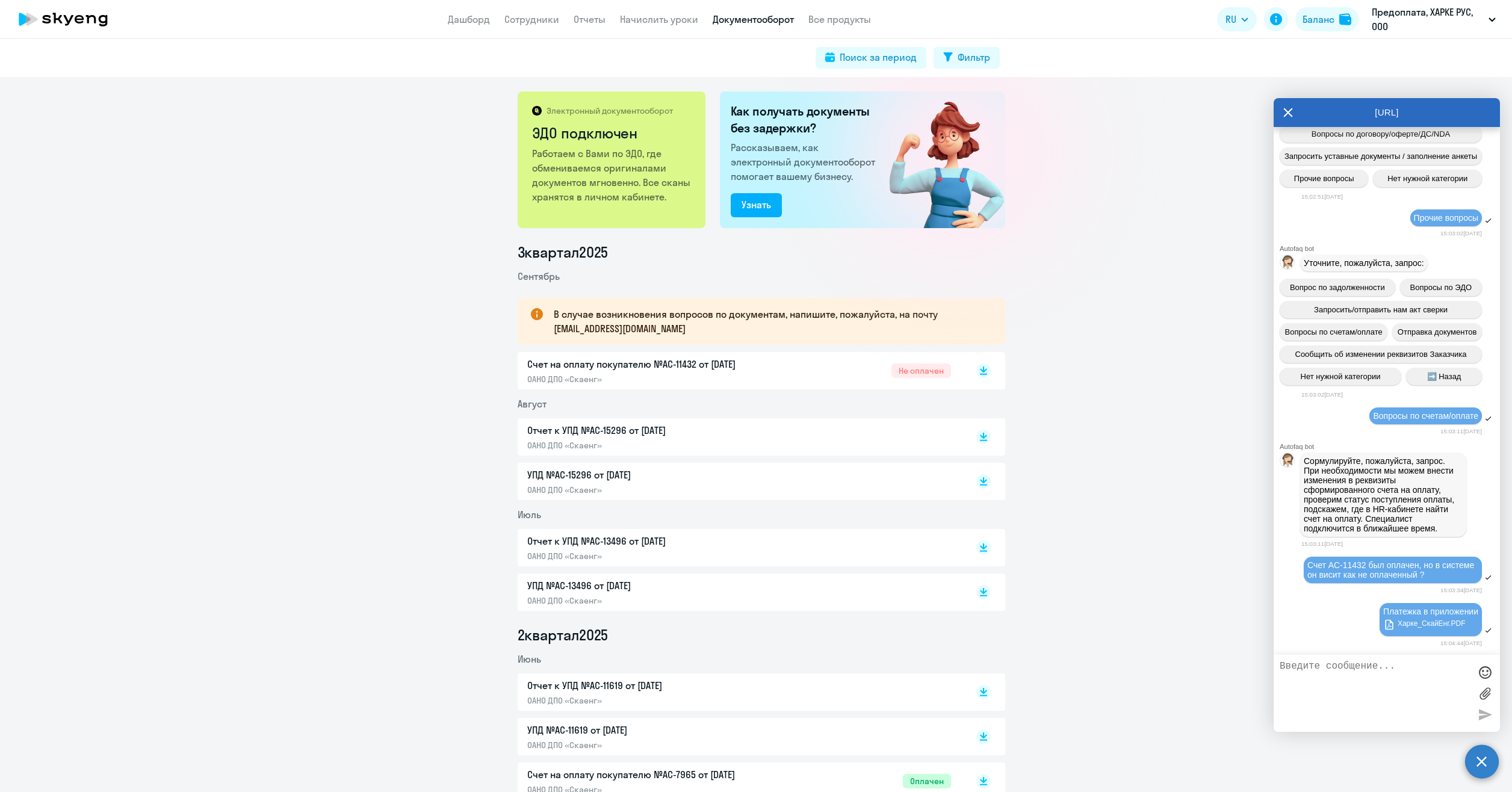
click at [1292, 111] on icon at bounding box center [1289, 113] width 10 height 29
